Goal: Task Accomplishment & Management: Use online tool/utility

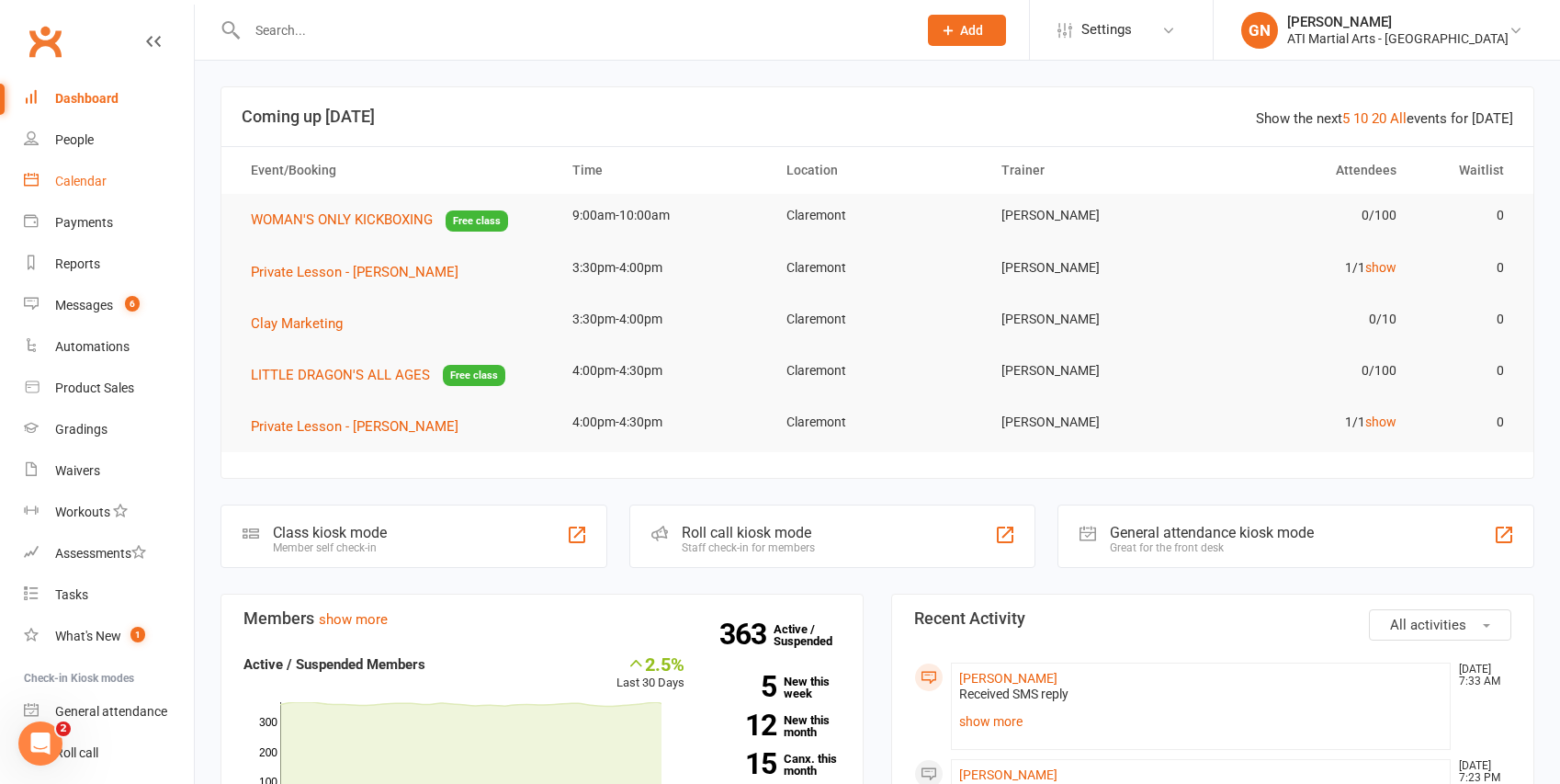
click at [97, 173] on div "Calendar" at bounding box center [81, 181] width 52 height 15
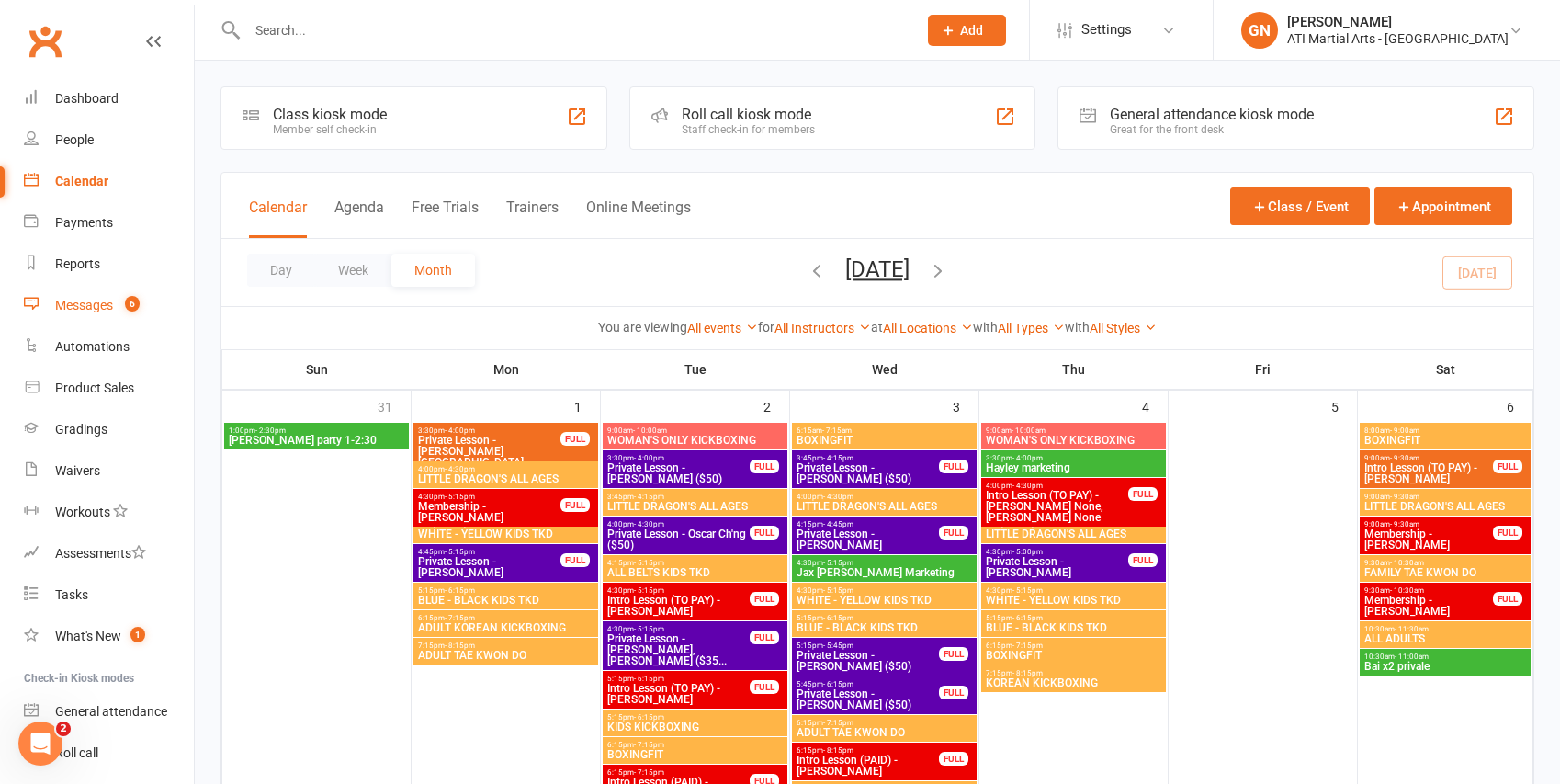
click at [128, 299] on span "6" at bounding box center [133, 303] width 15 height 16
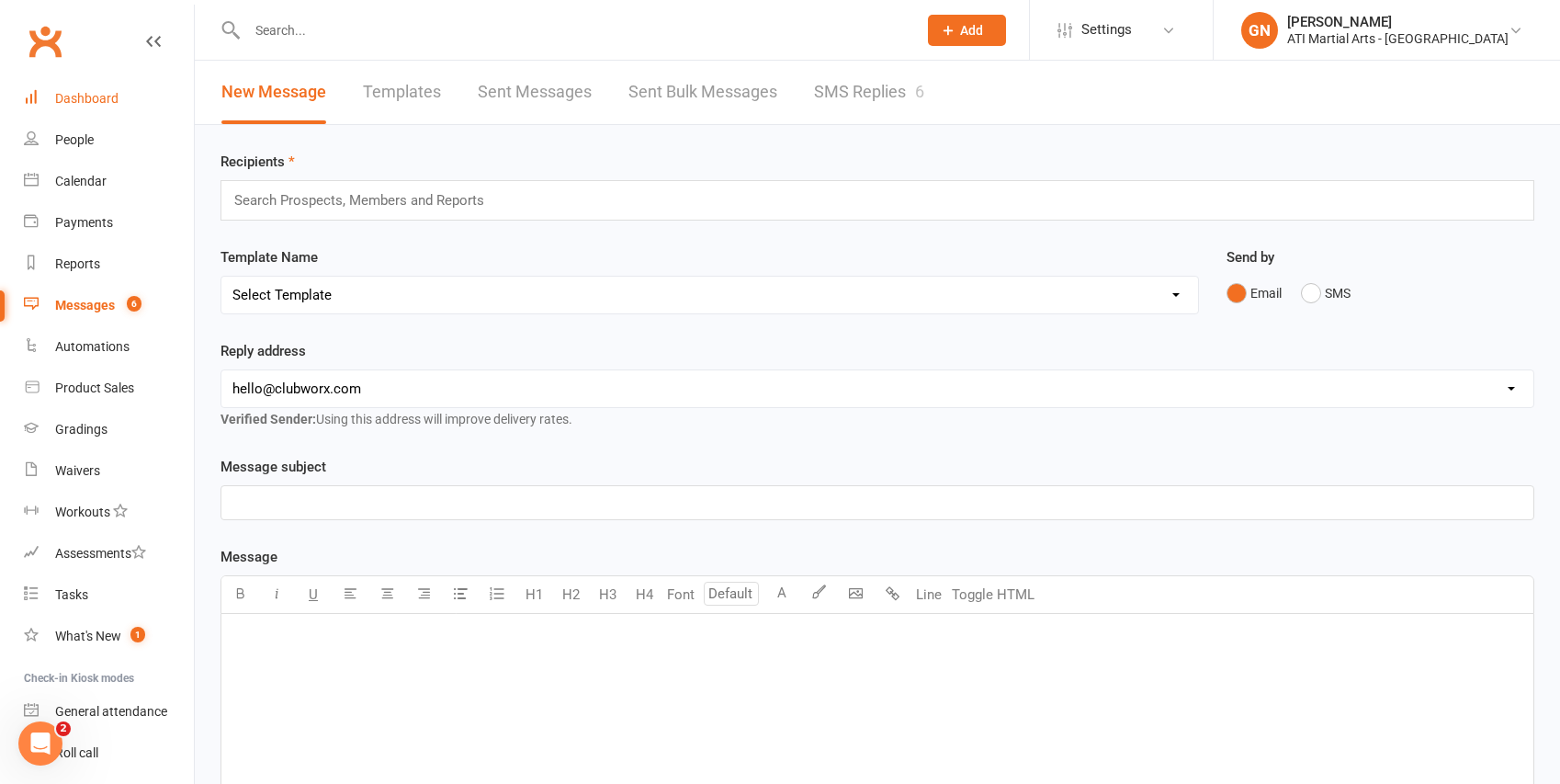
click at [144, 97] on link "Dashboard" at bounding box center [109, 99] width 170 height 41
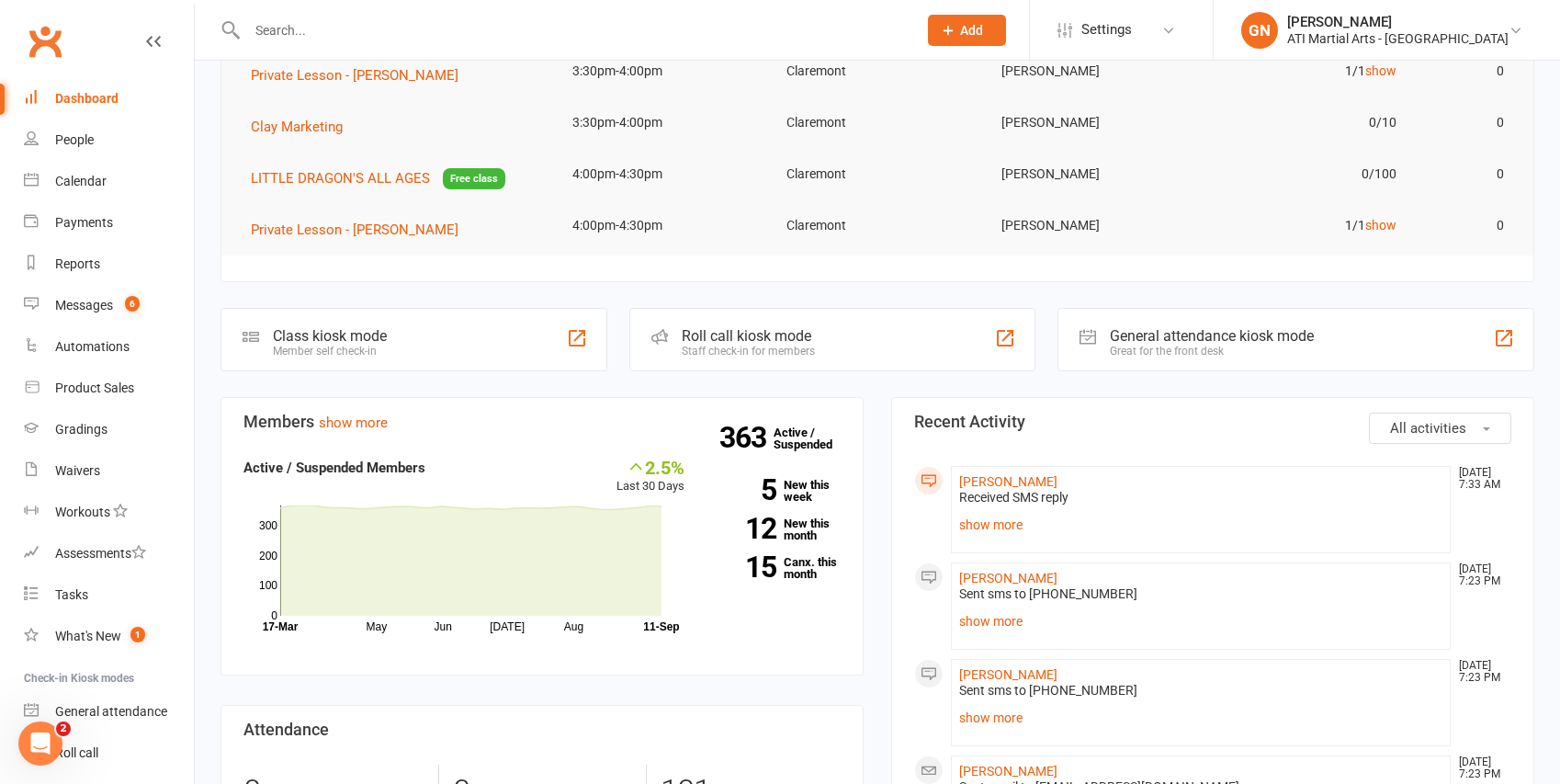
scroll to position [180, 0]
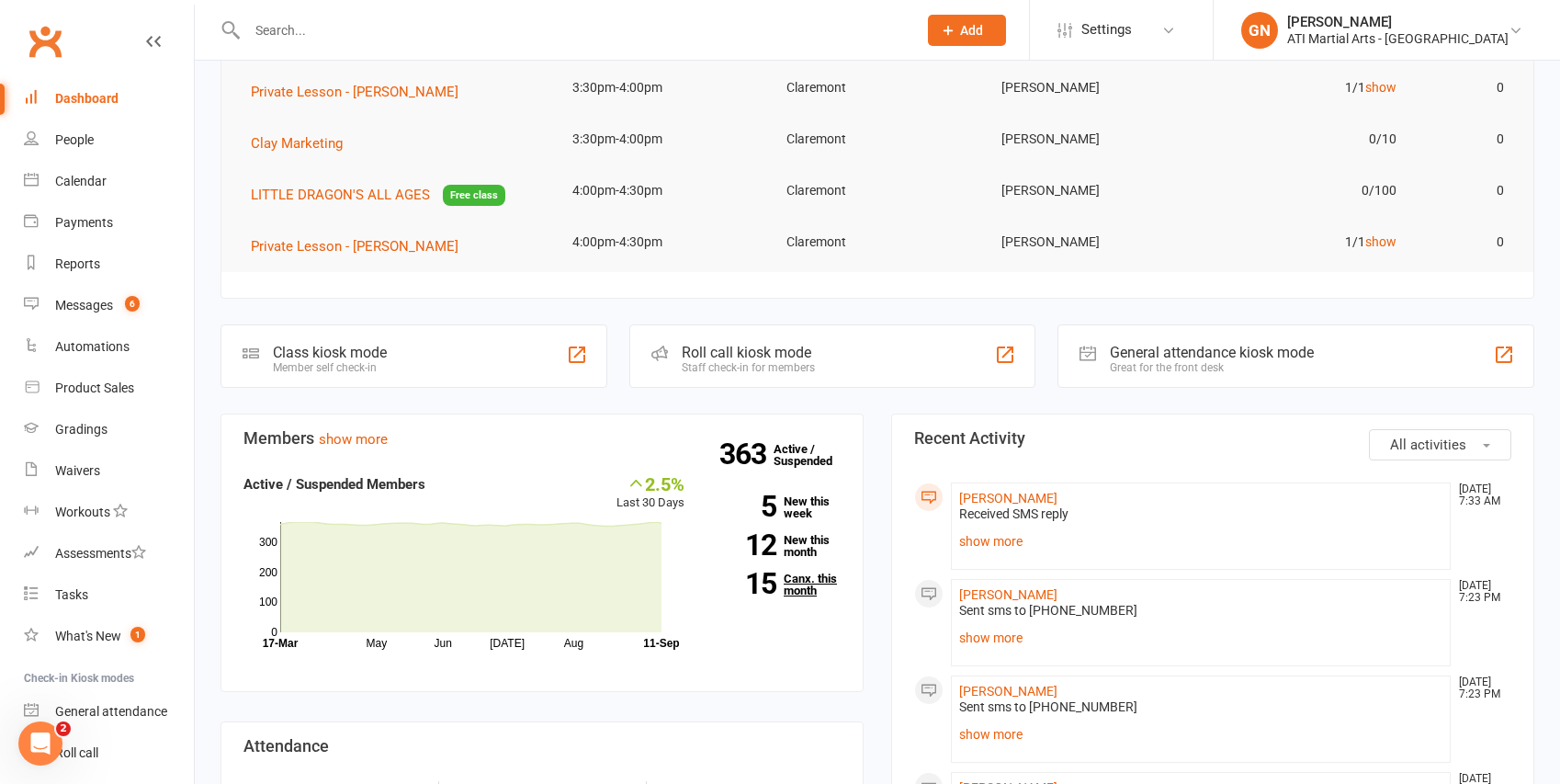
click at [810, 586] on link "15 Canx. this month" at bounding box center [777, 584] width 129 height 24
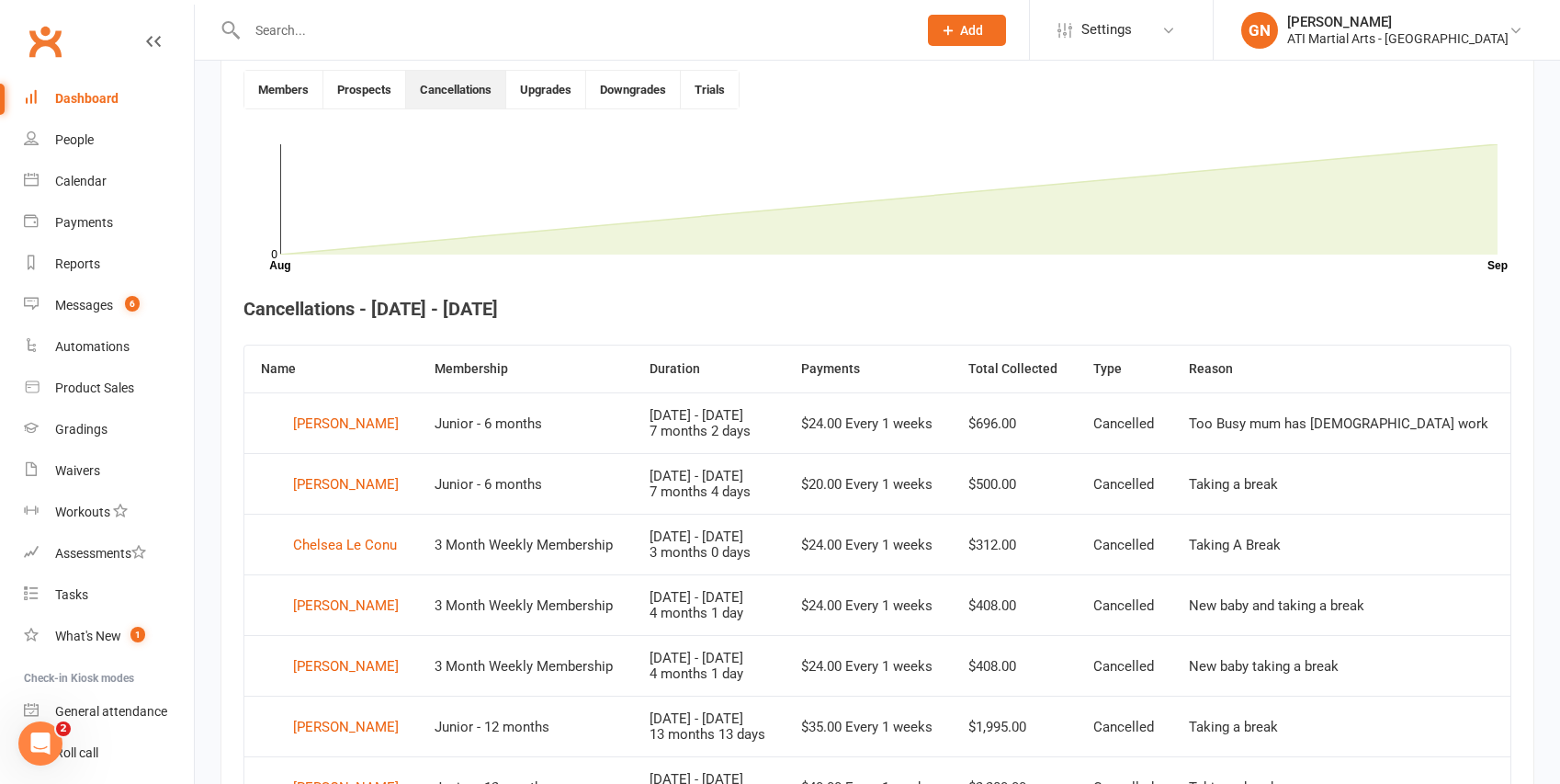
scroll to position [359, 0]
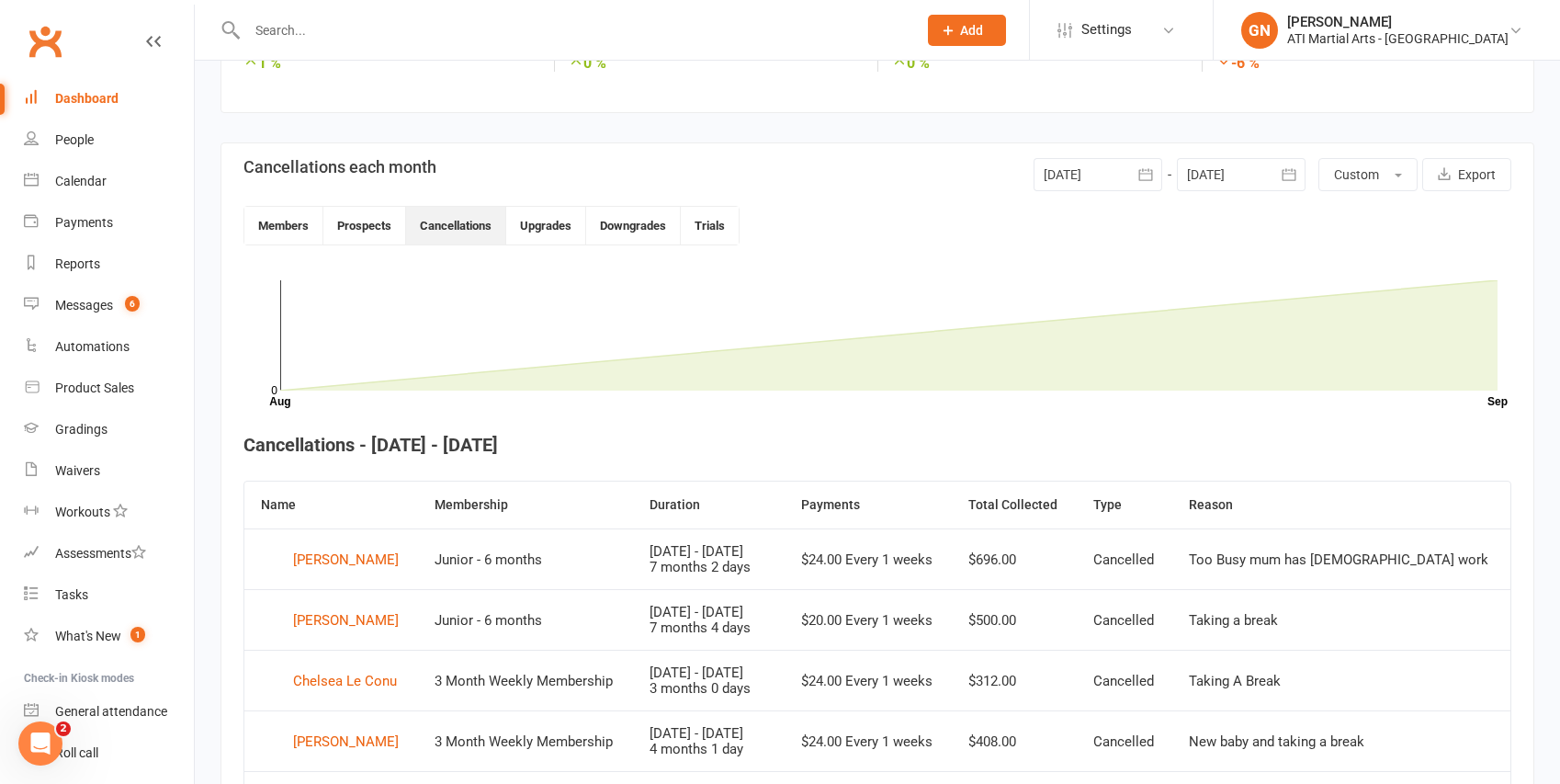
click at [125, 84] on link "Dashboard" at bounding box center [109, 99] width 170 height 41
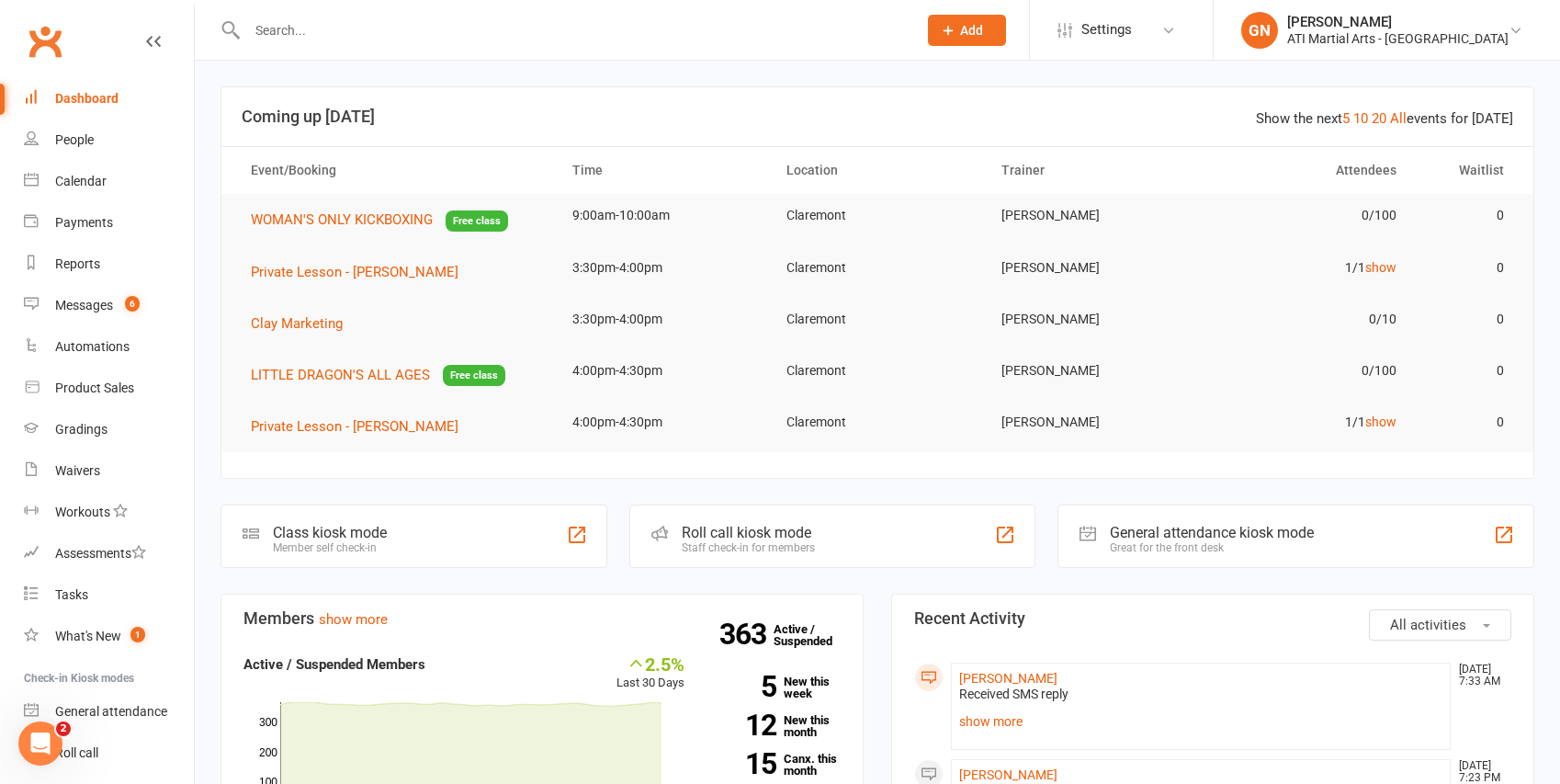
click at [1197, 546] on div "Great for the front desk" at bounding box center [1212, 547] width 204 height 13
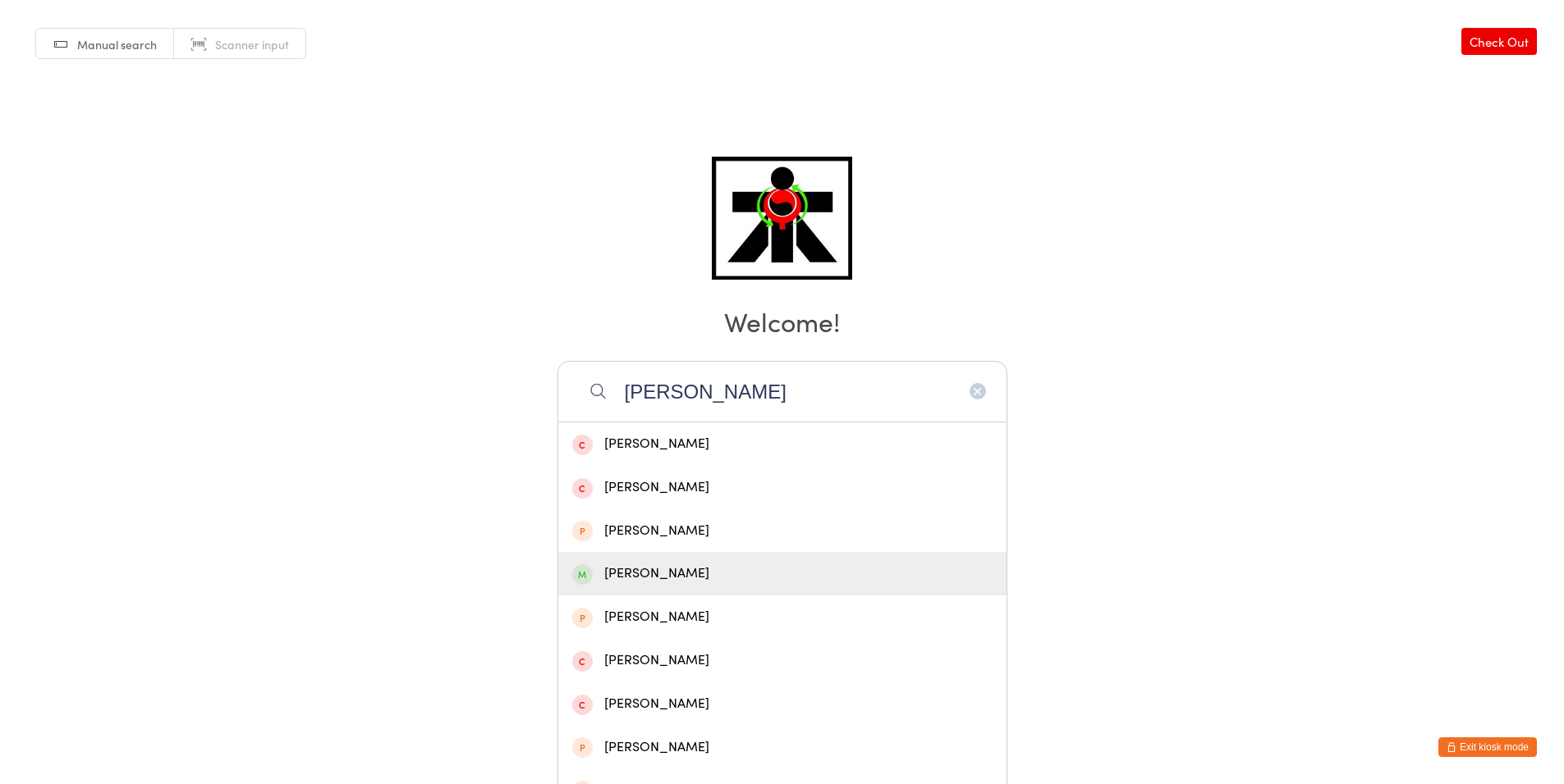
type input "[PERSON_NAME]"
click at [687, 559] on div "[PERSON_NAME]" at bounding box center [782, 573] width 448 height 44
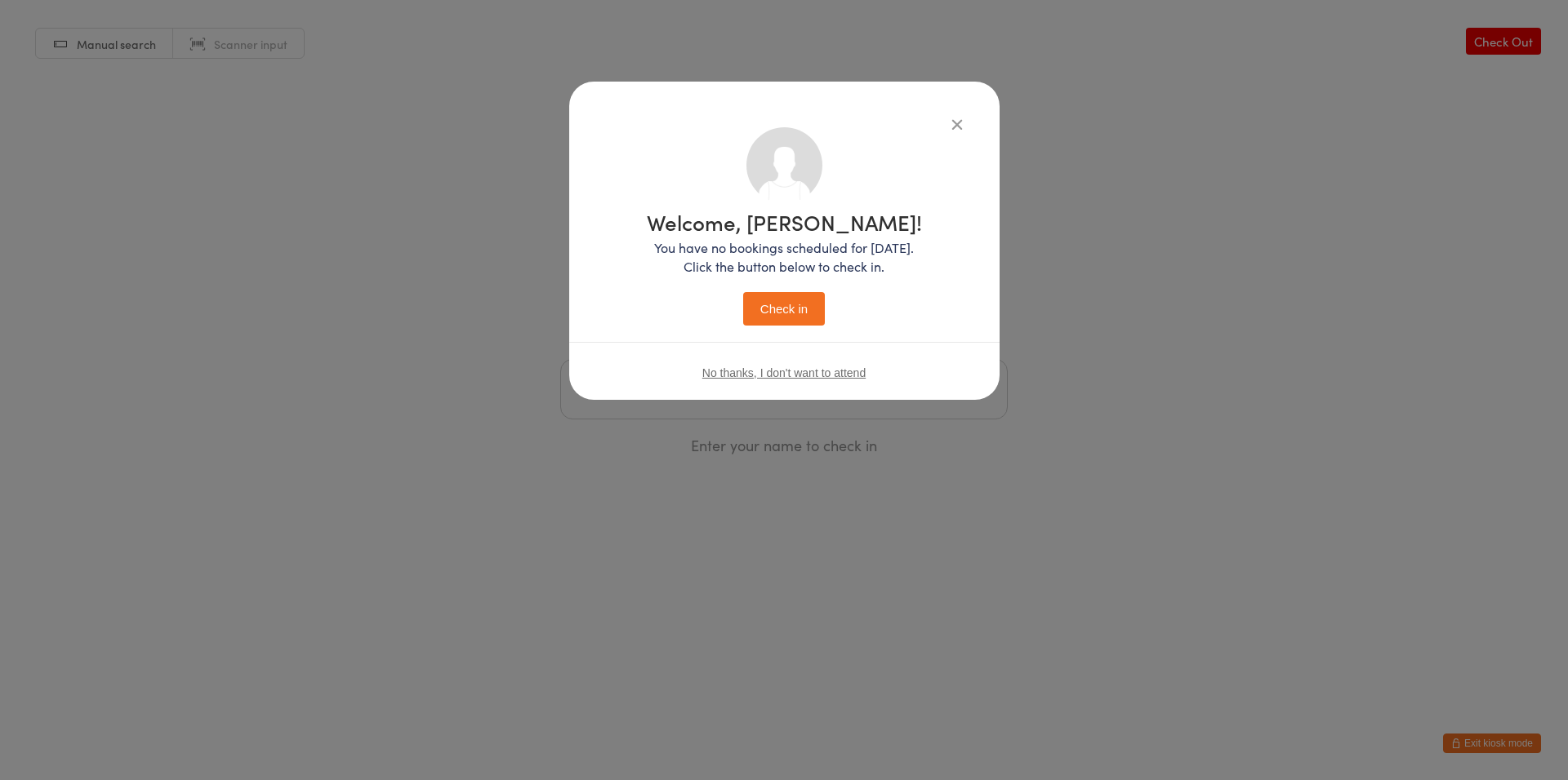
click at [794, 302] on button "Check in" at bounding box center [784, 309] width 82 height 34
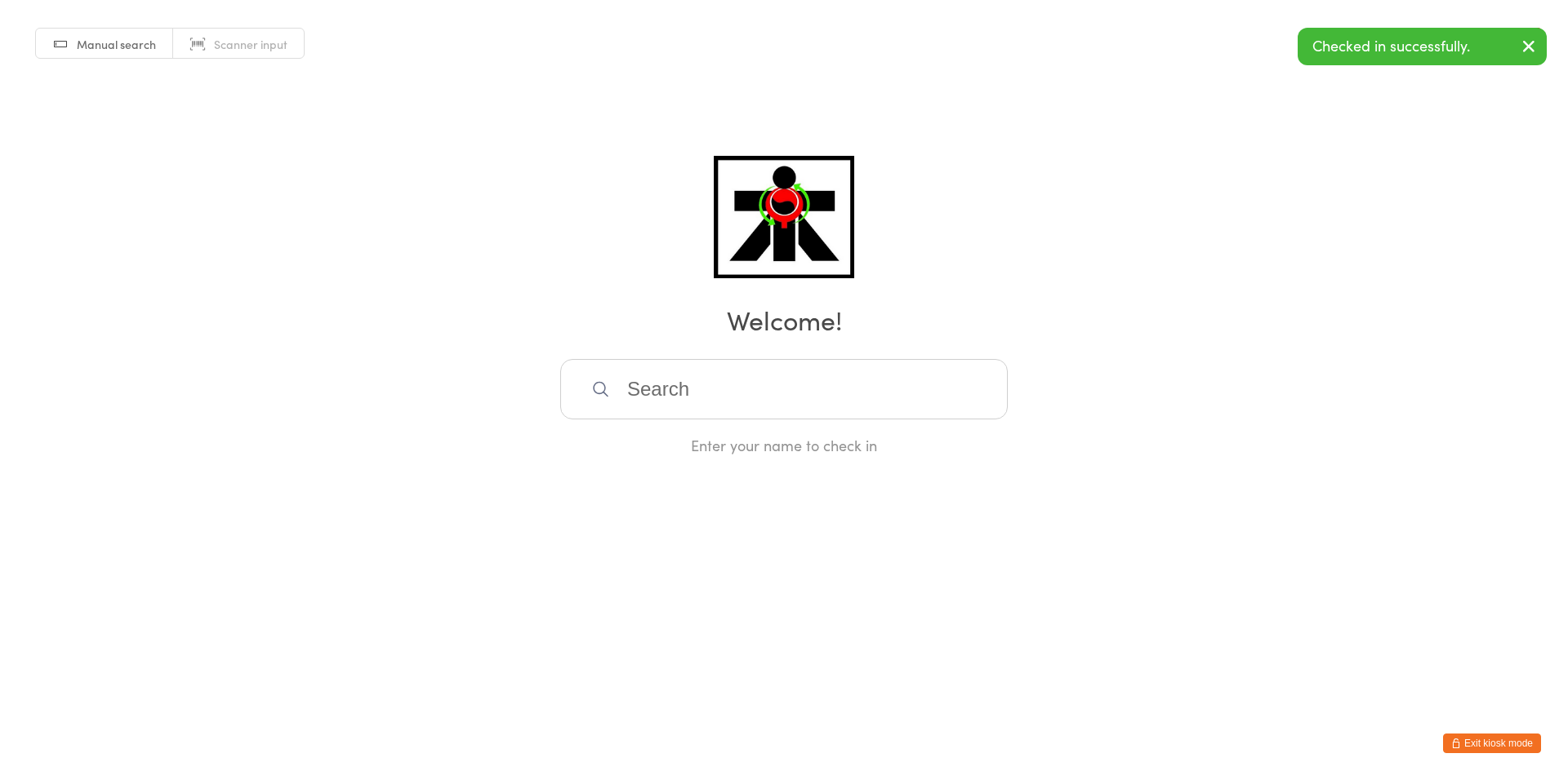
click at [684, 386] on input "search" at bounding box center [784, 390] width 447 height 61
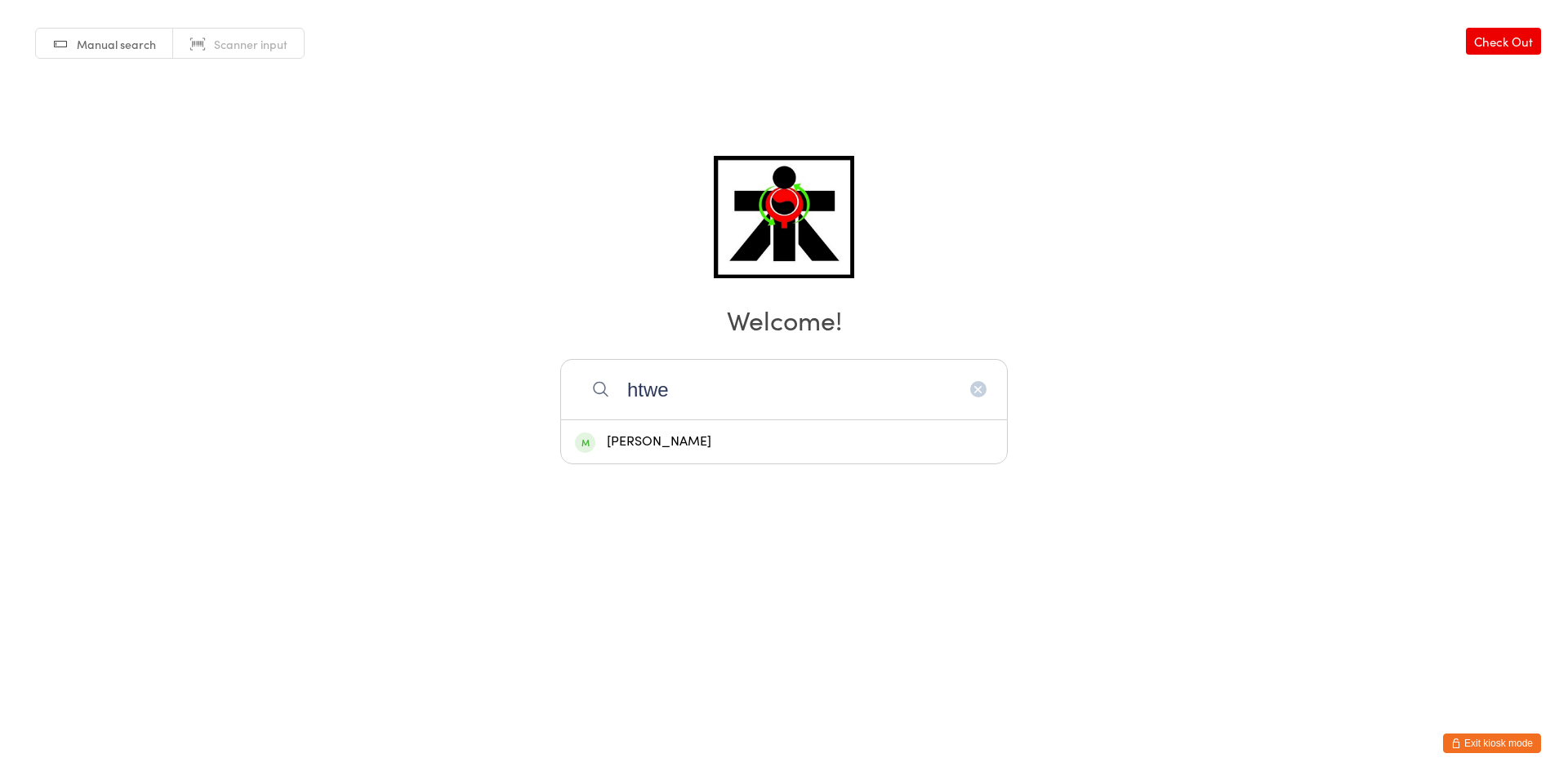
type input "htwe"
click at [714, 441] on div "Htwe Htwe Thein" at bounding box center [784, 441] width 418 height 22
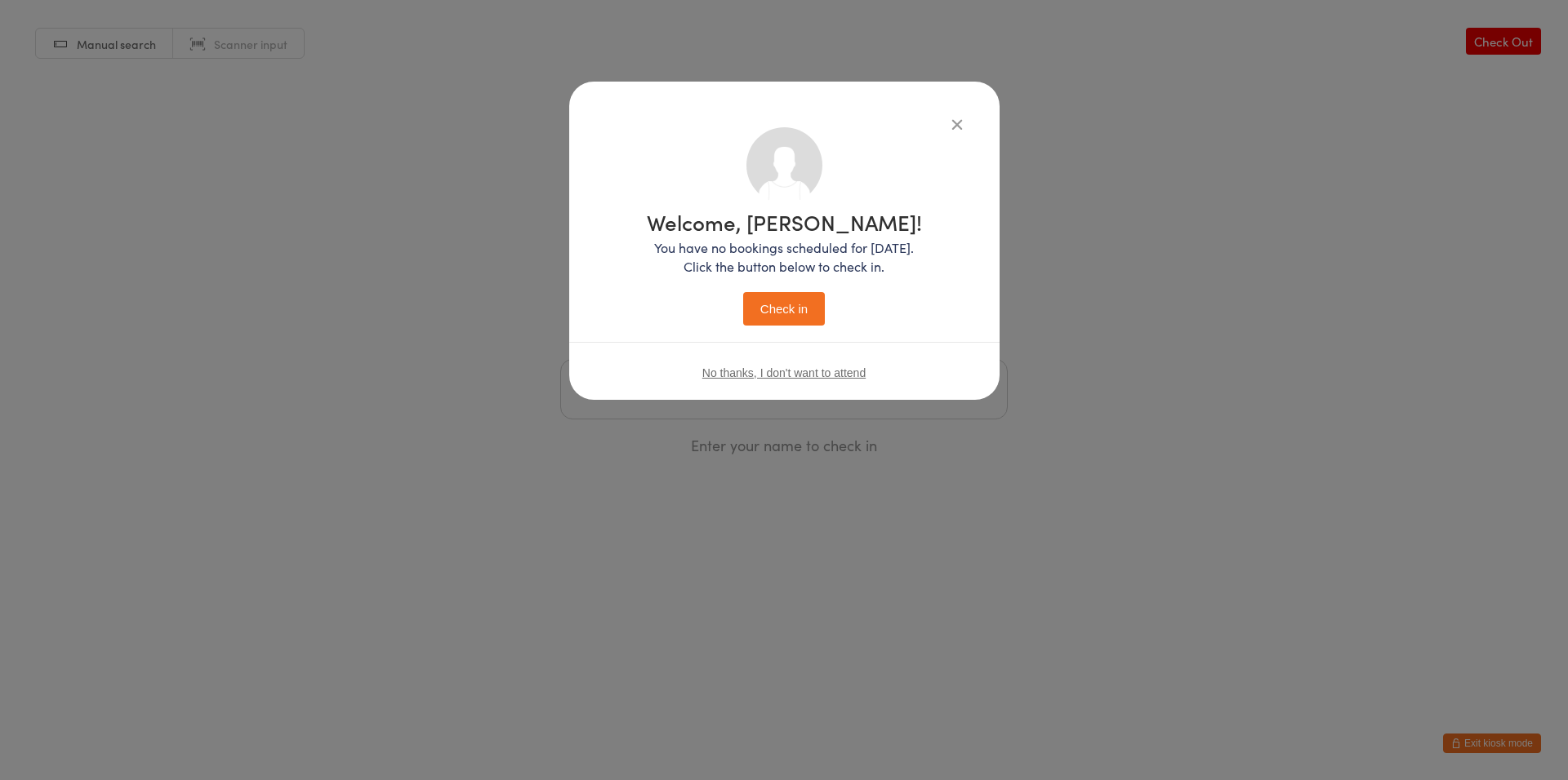
click at [772, 300] on button "Check in" at bounding box center [784, 309] width 82 height 34
